Goal: Task Accomplishment & Management: Manage account settings

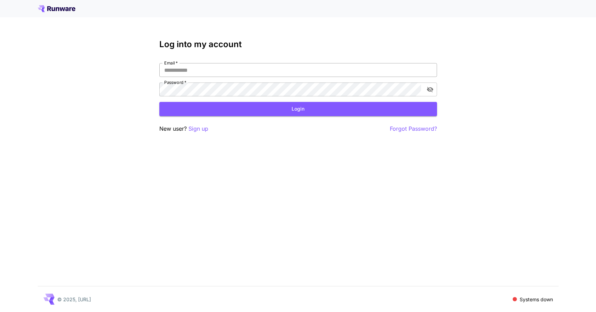
click at [207, 68] on input "Email   *" at bounding box center [298, 70] width 278 height 14
type input "**********"
click at [200, 128] on p "Sign up" at bounding box center [198, 129] width 20 height 9
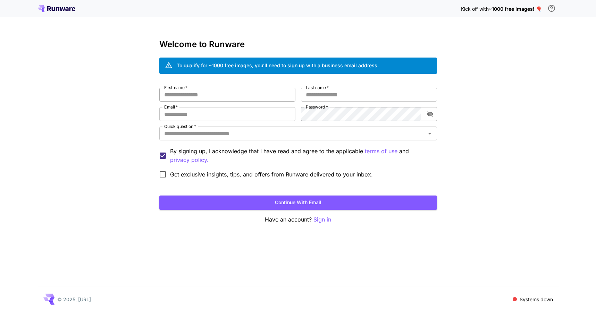
click at [194, 96] on input "First name   *" at bounding box center [227, 95] width 136 height 14
click at [361, 99] on input "Last name   *" at bounding box center [369, 95] width 136 height 14
click at [227, 106] on div "First name   * First name   * Last name   * Last name   * Email   * Email   * P…" at bounding box center [298, 135] width 278 height 94
click at [202, 116] on input "Email   *" at bounding box center [227, 114] width 136 height 14
click at [327, 220] on p "Sign in" at bounding box center [322, 220] width 18 height 9
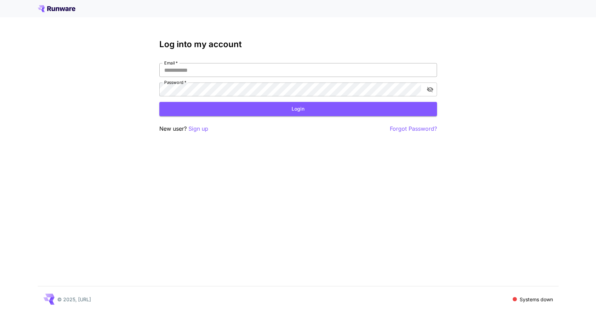
click at [213, 73] on input "Email   *" at bounding box center [298, 70] width 278 height 14
type input "**********"
click at [159, 102] on button "Login" at bounding box center [298, 109] width 278 height 14
click at [260, 128] on div "New user? Sign up Forgot Password?" at bounding box center [298, 129] width 278 height 9
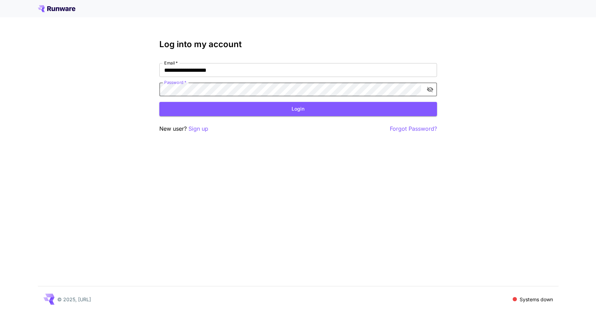
click at [506, 13] on div at bounding box center [298, 8] width 596 height 17
click at [542, 56] on div "**********" at bounding box center [298, 156] width 596 height 312
click at [192, 129] on p "Sign up" at bounding box center [198, 129] width 20 height 9
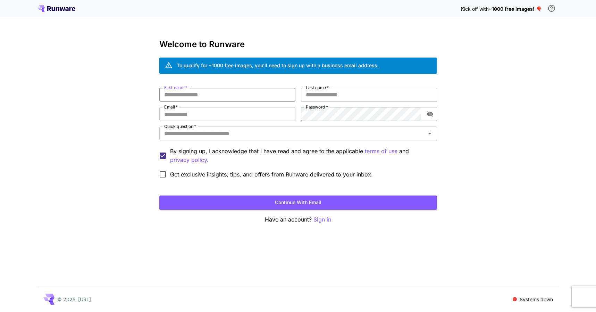
click at [221, 94] on input "First name   *" at bounding box center [227, 95] width 136 height 14
click at [227, 93] on input "First name   *" at bounding box center [227, 95] width 136 height 14
type input "********"
type input "*******"
type input "**********"
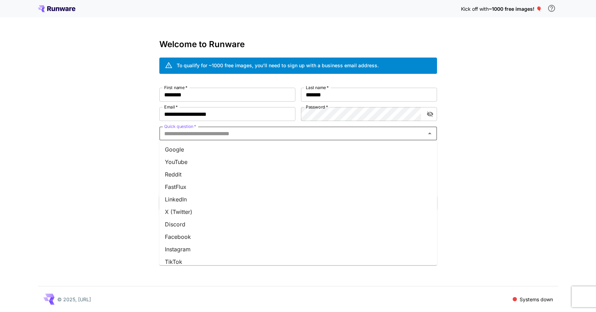
click at [188, 134] on input "Quick question   *" at bounding box center [292, 134] width 262 height 10
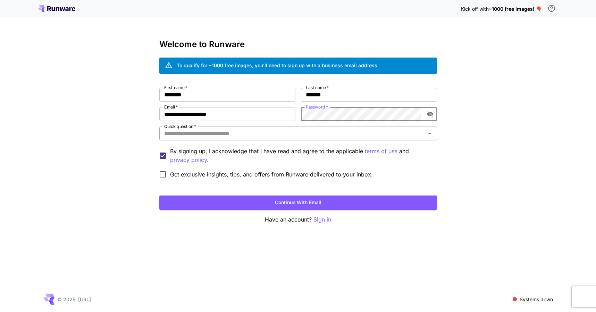
click at [187, 135] on input "Quick question   *" at bounding box center [292, 134] width 262 height 10
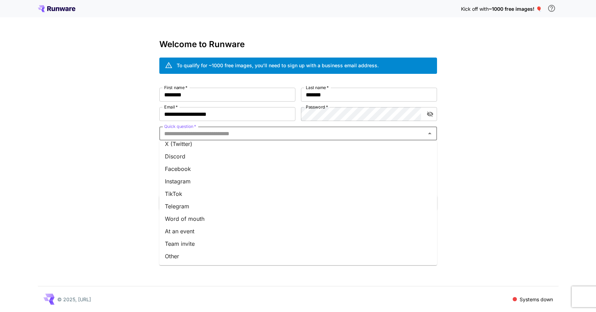
click at [186, 244] on li "Team invite" at bounding box center [298, 244] width 278 height 12
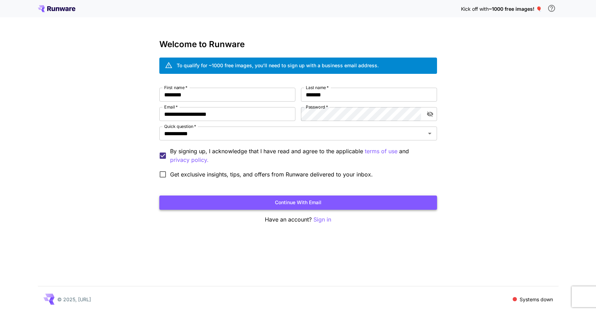
click at [330, 205] on button "Continue with email" at bounding box center [298, 203] width 278 height 14
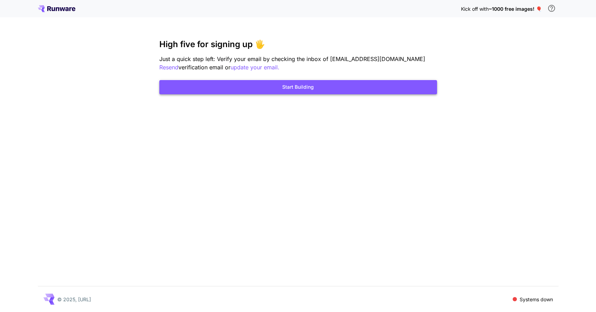
click at [262, 91] on button "Start Building" at bounding box center [298, 87] width 278 height 14
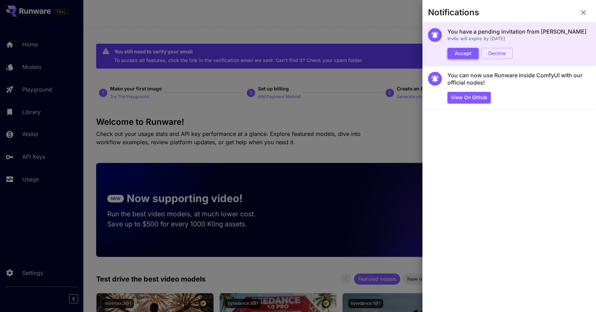
click at [462, 54] on button "Accept" at bounding box center [462, 53] width 31 height 11
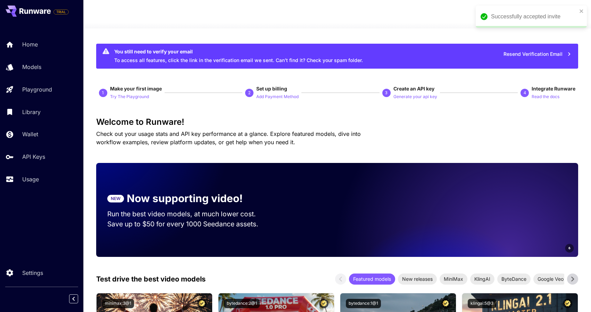
click at [538, 14] on div "Successfully accepted invite" at bounding box center [534, 16] width 86 height 8
click at [569, 13] on icon at bounding box center [567, 14] width 8 height 8
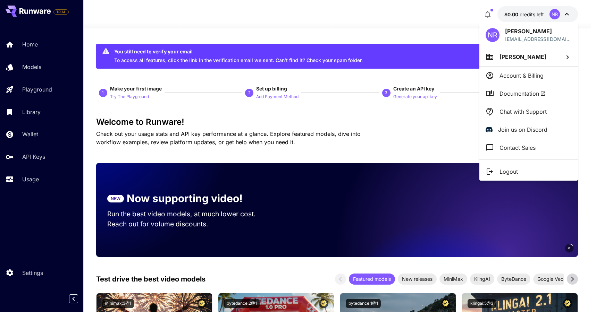
drag, startPoint x: 331, startPoint y: 29, endPoint x: 293, endPoint y: 1, distance: 46.8
click at [329, 28] on div at bounding box center [298, 156] width 596 height 312
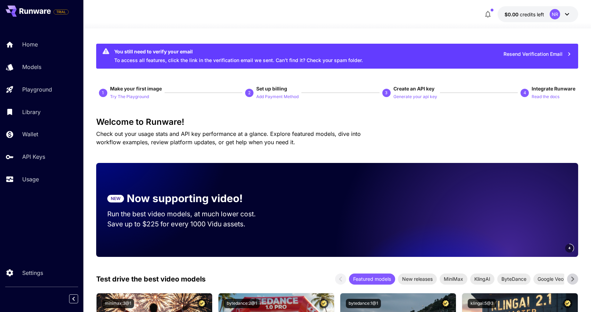
click at [567, 10] on icon at bounding box center [567, 14] width 8 height 8
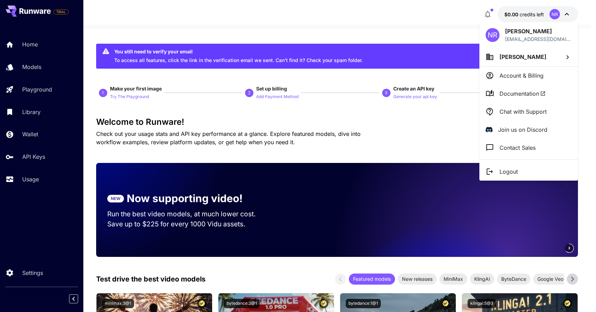
click at [521, 77] on p "Account & Billing" at bounding box center [521, 75] width 44 height 8
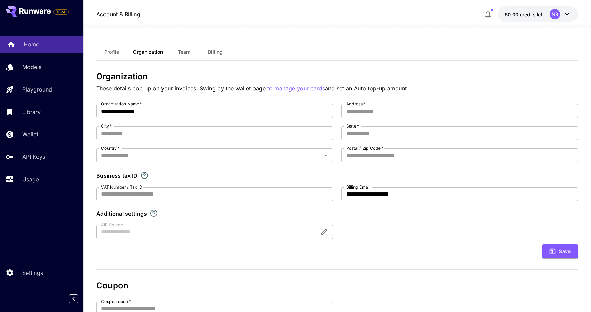
click at [36, 47] on p "Home" at bounding box center [32, 44] width 16 height 8
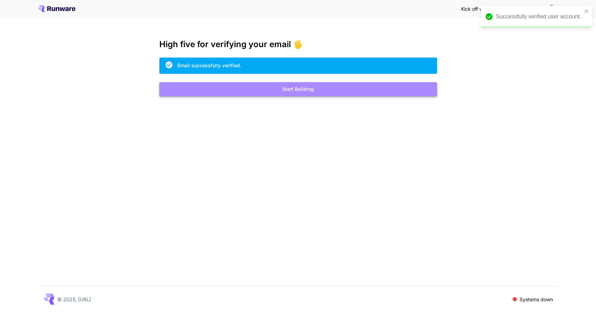
click at [294, 92] on button "Start Building" at bounding box center [298, 89] width 278 height 14
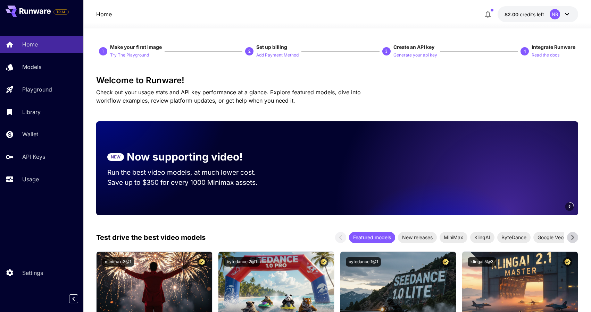
click at [560, 15] on div "NR" at bounding box center [560, 14] width 22 height 10
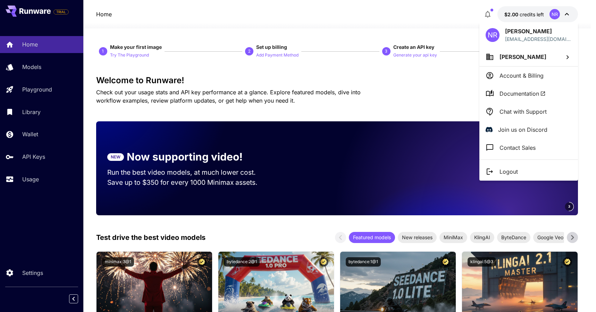
click at [530, 73] on p "Account & Billing" at bounding box center [521, 75] width 44 height 8
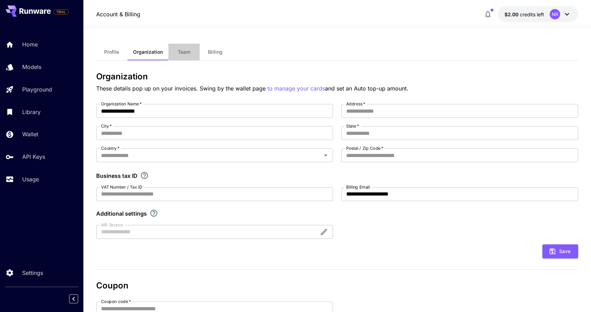
click at [174, 50] on button "Team" at bounding box center [183, 52] width 31 height 17
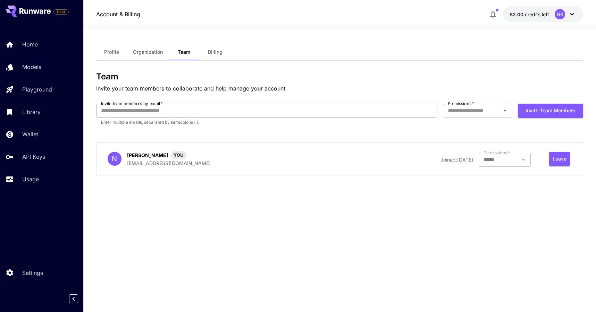
click at [120, 112] on input "Invite team members by email   *" at bounding box center [266, 111] width 341 height 14
click at [29, 197] on div "Home Models Playground Library Wallet API Keys Usage" at bounding box center [41, 111] width 83 height 179
click at [28, 179] on p "Usage" at bounding box center [32, 179] width 17 height 8
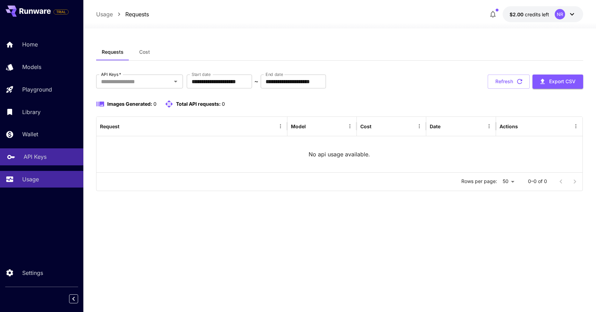
click at [42, 160] on p "API Keys" at bounding box center [35, 157] width 23 height 8
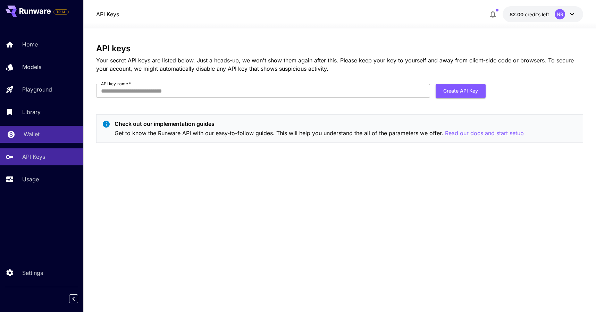
click at [52, 136] on div "Wallet" at bounding box center [51, 134] width 54 height 8
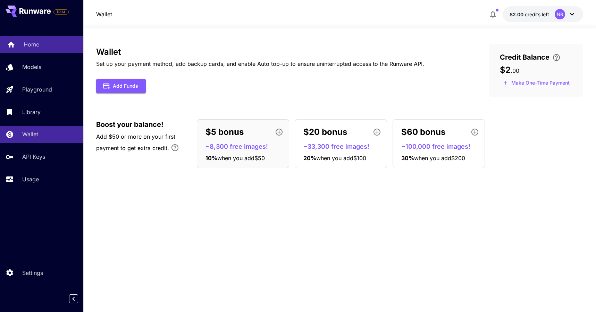
click at [45, 46] on div "Home" at bounding box center [51, 44] width 54 height 8
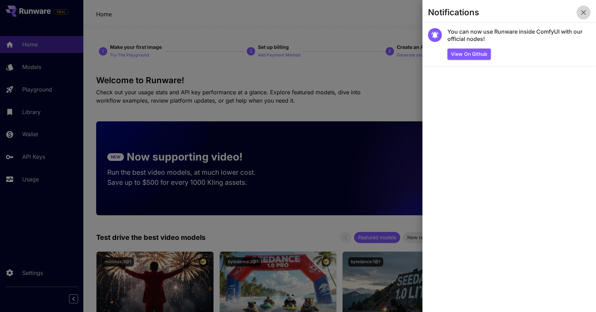
click at [586, 13] on icon "button" at bounding box center [583, 12] width 8 height 8
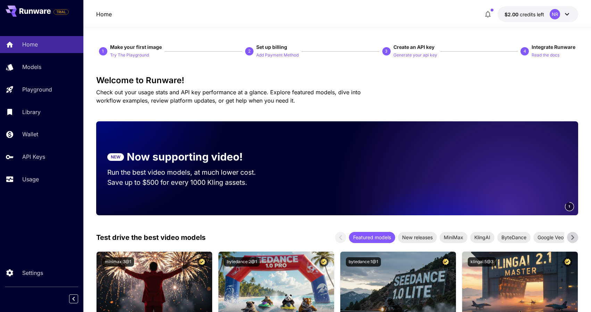
click at [551, 13] on div "NR" at bounding box center [554, 14] width 10 height 10
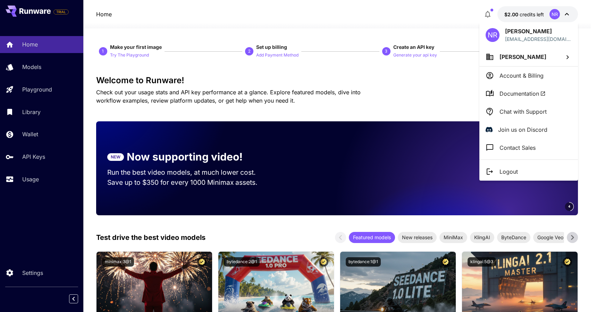
click at [50, 274] on div at bounding box center [298, 156] width 596 height 312
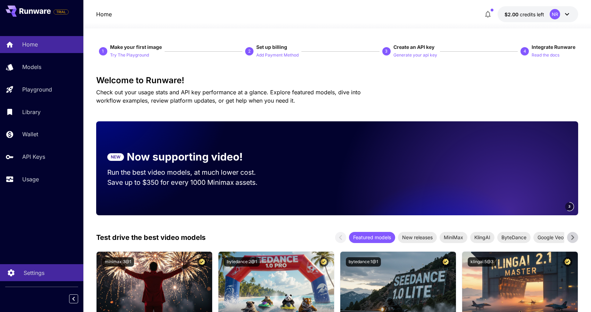
click at [33, 271] on p "Settings" at bounding box center [34, 273] width 21 height 8
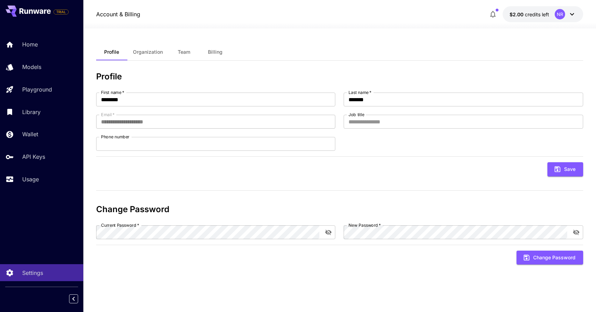
click at [146, 50] on span "Organization" at bounding box center [148, 52] width 30 height 6
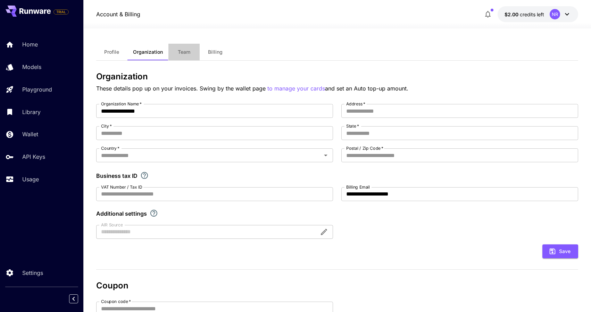
click at [183, 46] on button "Team" at bounding box center [183, 52] width 31 height 17
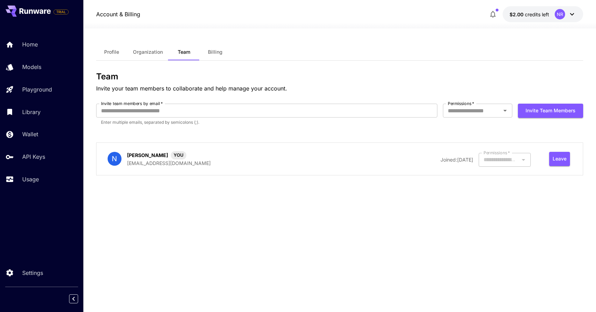
click at [224, 48] on button "Billing" at bounding box center [215, 52] width 31 height 17
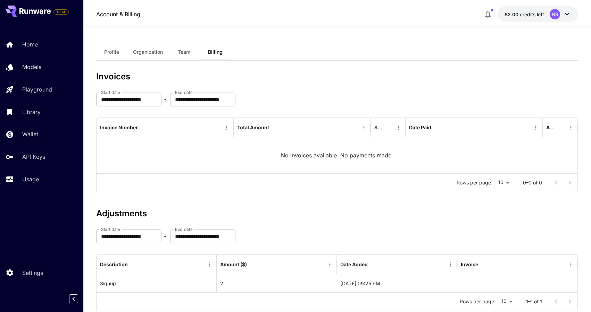
click at [181, 57] on button "Team" at bounding box center [183, 52] width 31 height 17
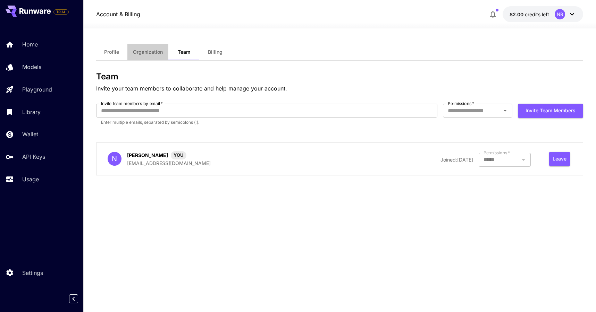
click at [158, 53] on span "Organization" at bounding box center [148, 52] width 30 height 6
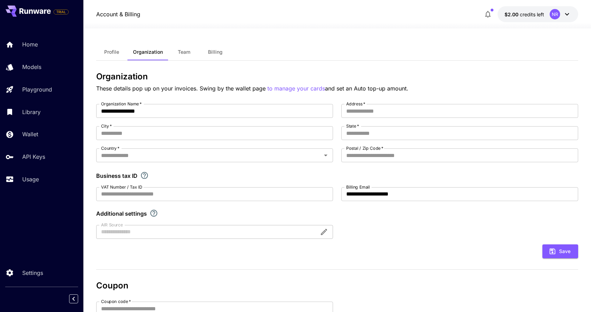
click at [114, 51] on span "Profile" at bounding box center [111, 52] width 15 height 6
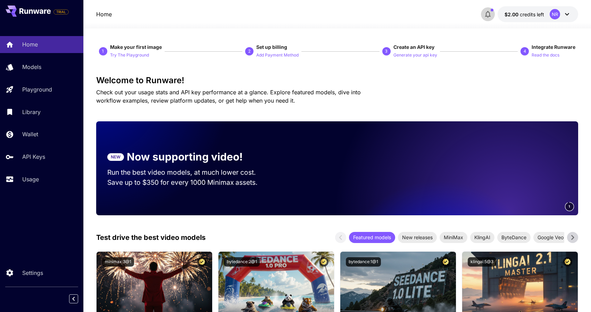
click at [483, 12] on button "button" at bounding box center [488, 14] width 14 height 14
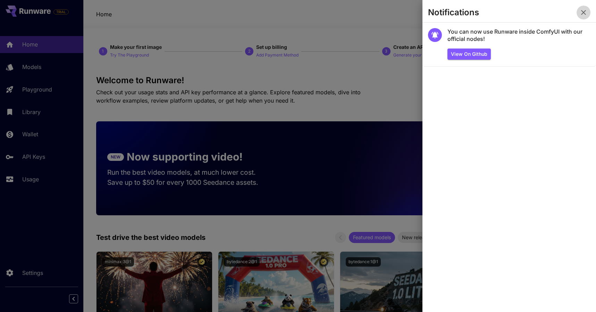
click at [585, 14] on icon "button" at bounding box center [583, 12] width 5 height 5
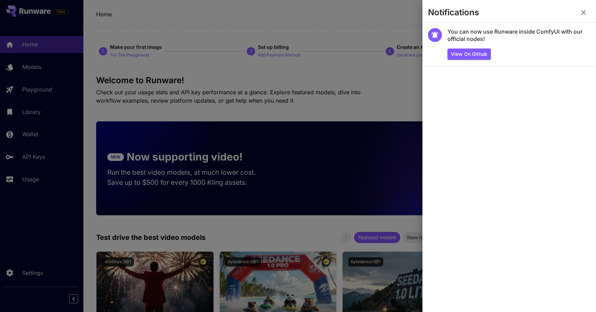
click at [584, 13] on icon "button" at bounding box center [583, 12] width 5 height 5
click at [585, 14] on icon "button" at bounding box center [583, 12] width 5 height 5
click at [584, 12] on icon "button" at bounding box center [583, 12] width 5 height 5
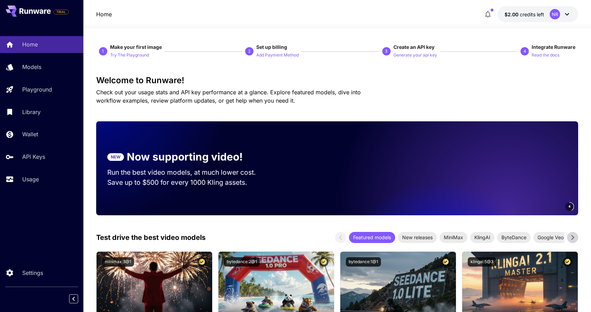
click at [556, 15] on div "NR" at bounding box center [554, 14] width 10 height 10
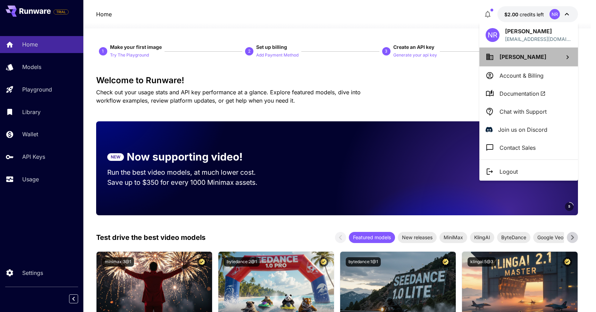
click at [522, 59] on span "[PERSON_NAME]" at bounding box center [522, 56] width 47 height 7
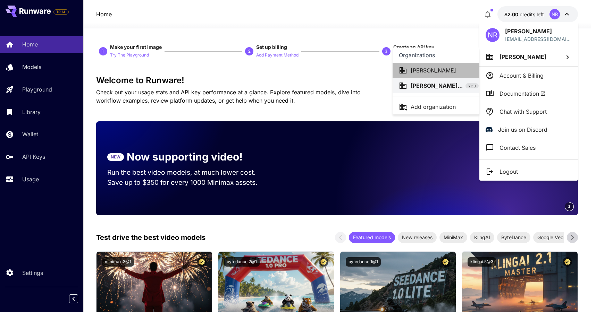
click at [428, 69] on p "[PERSON_NAME]" at bounding box center [433, 70] width 45 height 8
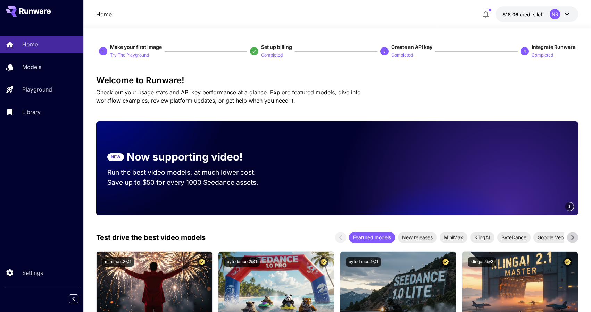
click at [574, 14] on button "$18.06 credits left NR" at bounding box center [536, 14] width 83 height 16
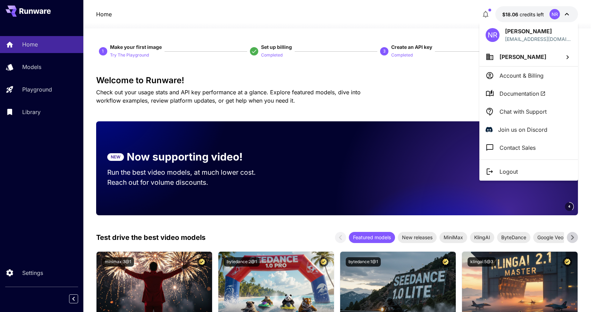
click at [291, 25] on div at bounding box center [298, 156] width 596 height 312
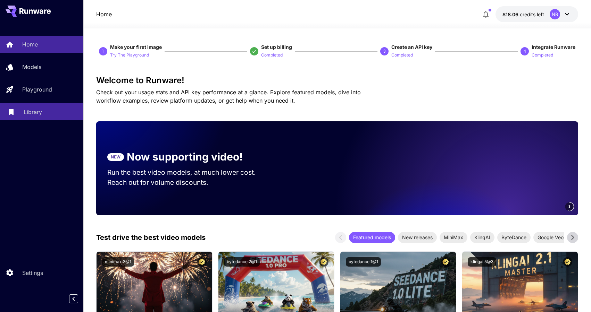
click at [22, 111] on link "Library" at bounding box center [41, 111] width 83 height 17
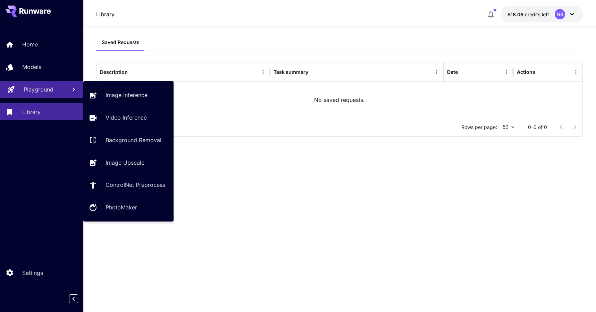
click at [7, 91] on icon at bounding box center [11, 88] width 8 height 8
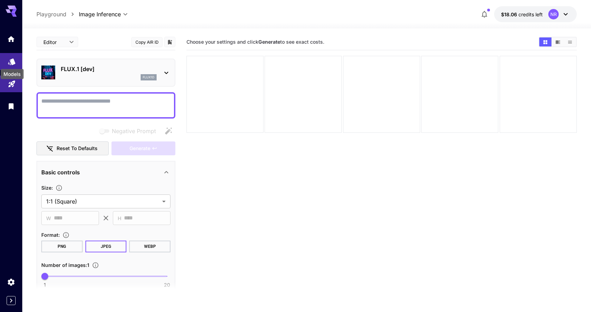
click at [8, 61] on icon "Models" at bounding box center [12, 59] width 8 height 8
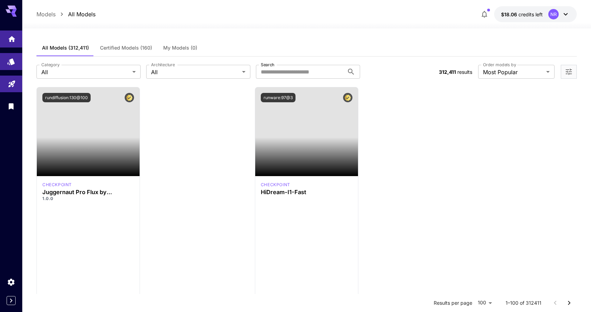
click at [14, 36] on icon "Home" at bounding box center [12, 37] width 8 height 8
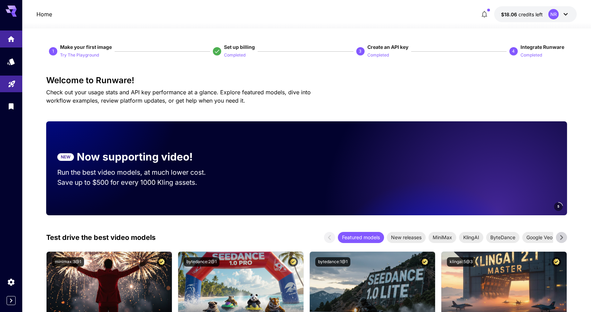
click at [9, 13] on icon at bounding box center [11, 9] width 11 height 7
click at [479, 17] on button "button" at bounding box center [484, 14] width 14 height 14
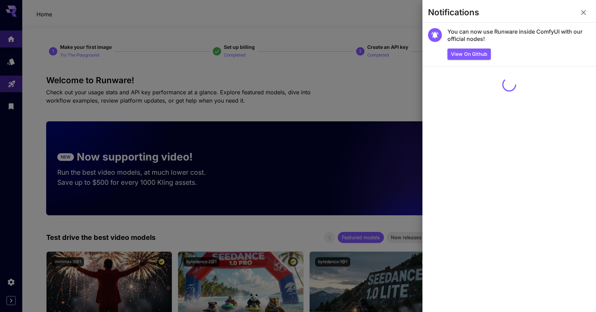
click at [425, 14] on section "Notifications" at bounding box center [509, 14] width 174 height 17
click at [402, 17] on div at bounding box center [298, 156] width 596 height 312
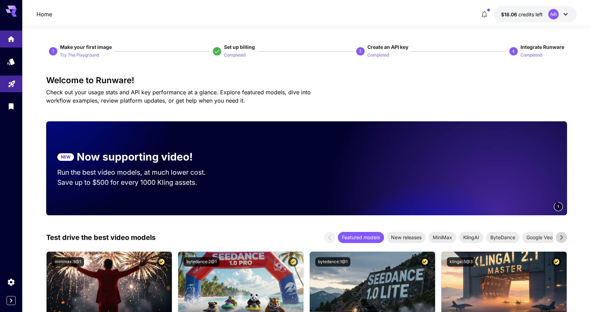
click at [565, 11] on icon at bounding box center [565, 14] width 8 height 8
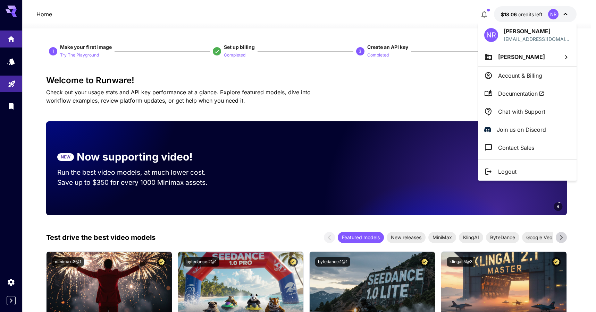
click at [540, 77] on p "Account & Billing" at bounding box center [520, 75] width 44 height 8
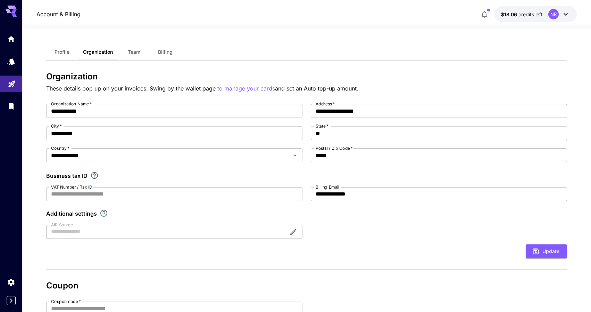
click at [127, 49] on button "Team" at bounding box center [133, 52] width 31 height 17
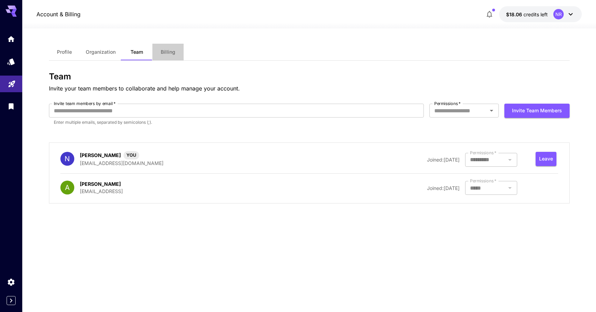
click at [166, 50] on span "Billing" at bounding box center [168, 52] width 15 height 6
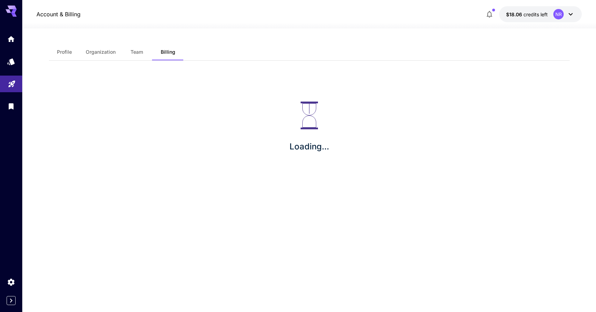
click at [137, 51] on span "Team" at bounding box center [136, 52] width 12 height 6
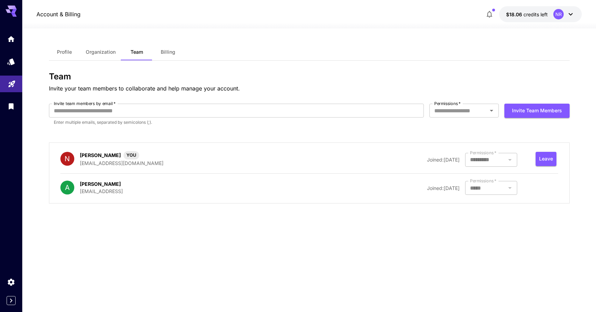
click at [62, 49] on span "Profile" at bounding box center [64, 52] width 15 height 6
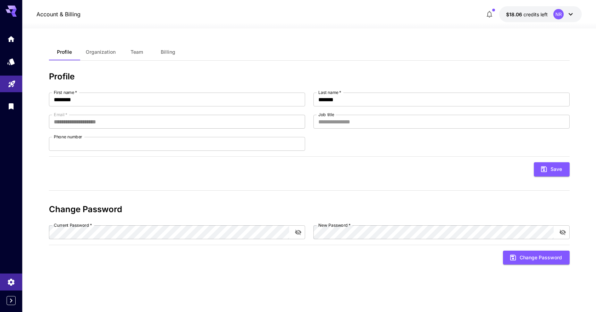
click at [11, 10] on icon at bounding box center [11, 11] width 11 height 11
click at [10, 37] on icon "Home" at bounding box center [11, 37] width 7 height 6
